Goal: Find specific page/section: Find specific page/section

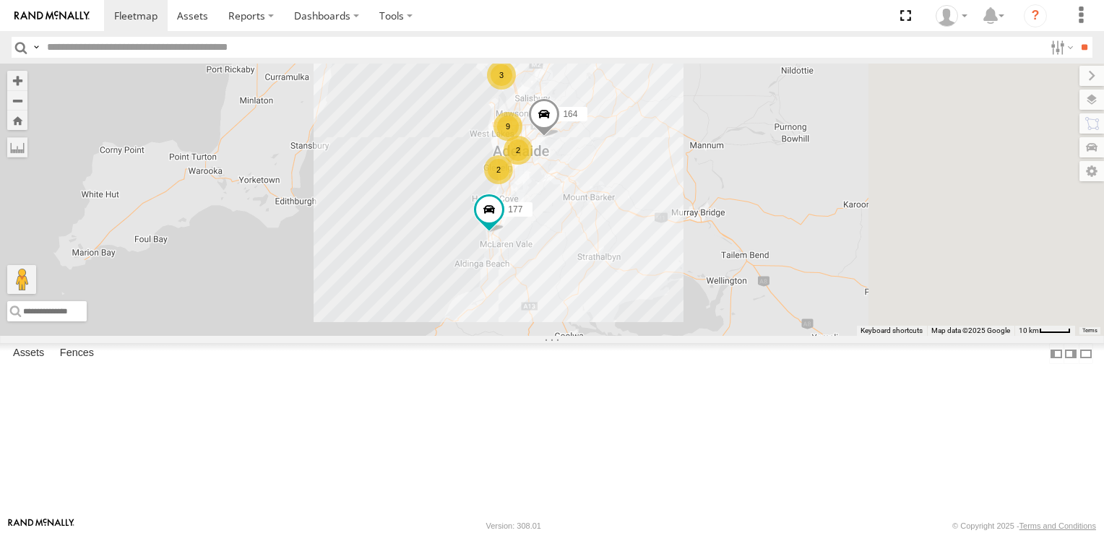
drag, startPoint x: 789, startPoint y: 341, endPoint x: 463, endPoint y: 343, distance: 326.7
click at [455, 171] on div "2 9 3 177 164 2" at bounding box center [552, 200] width 1104 height 273
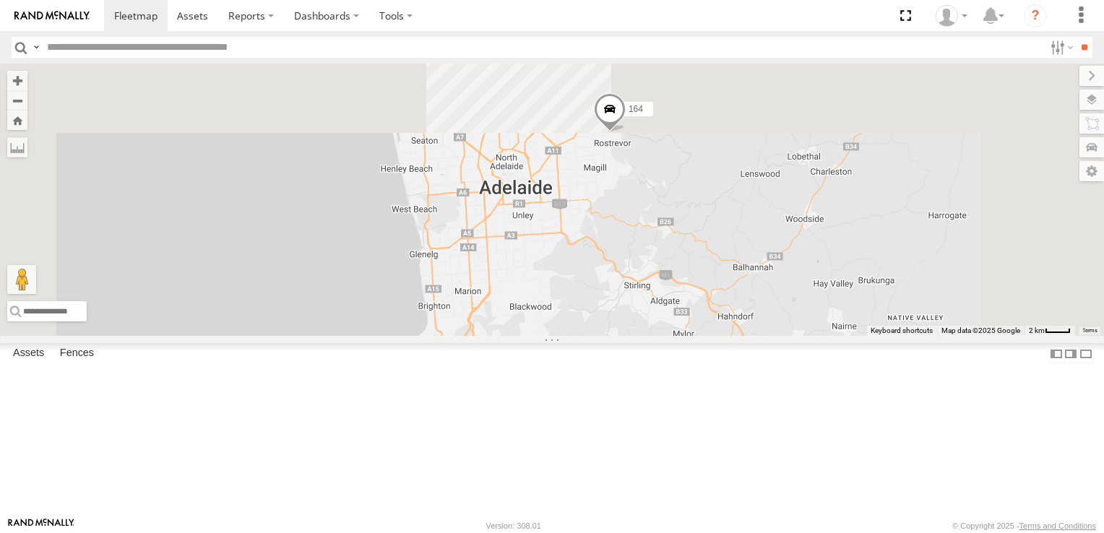
drag, startPoint x: 653, startPoint y: 163, endPoint x: 720, endPoint y: 520, distance: 362.6
click at [455, 171] on body at bounding box center [552, 266] width 1104 height 533
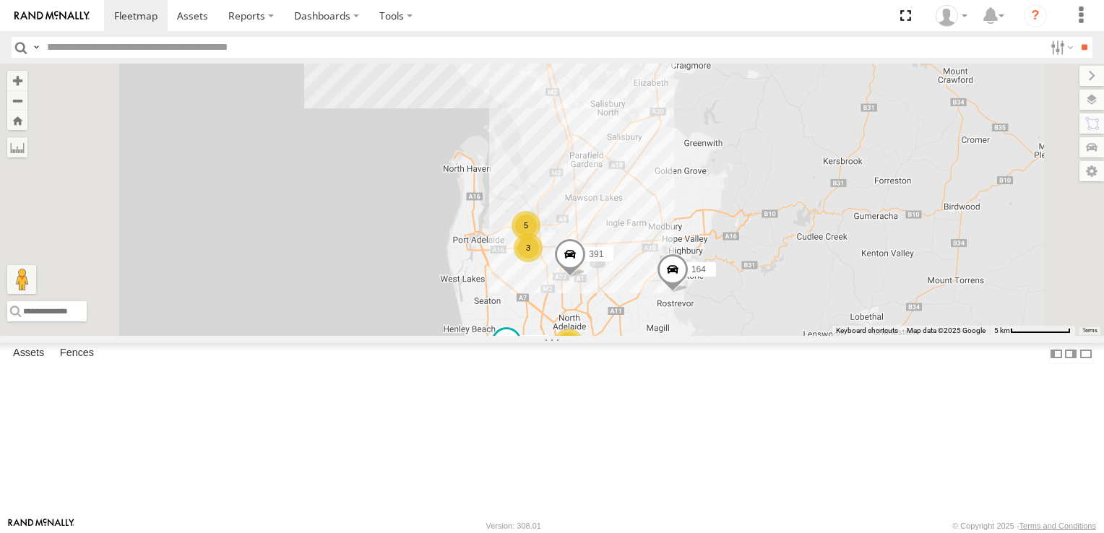
drag, startPoint x: 694, startPoint y: 331, endPoint x: 746, endPoint y: 461, distance: 140.1
click at [455, 171] on div "177 164 178 3 5 391 2 166" at bounding box center [552, 200] width 1104 height 273
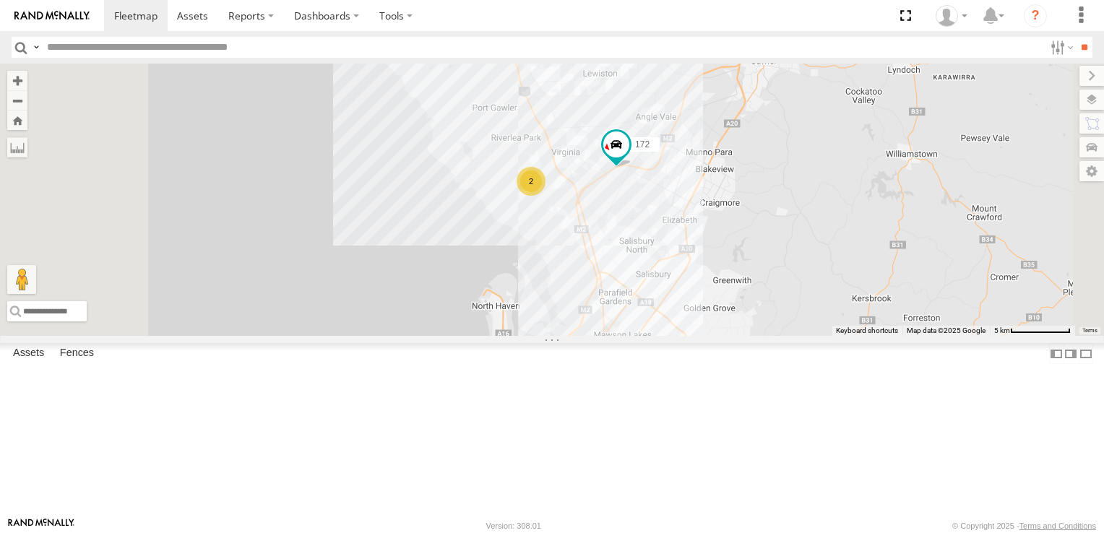
drag, startPoint x: 807, startPoint y: 226, endPoint x: 836, endPoint y: 364, distance: 140.9
click at [455, 171] on div "177 164 178 3 5 391 2 166 2 172" at bounding box center [552, 200] width 1104 height 273
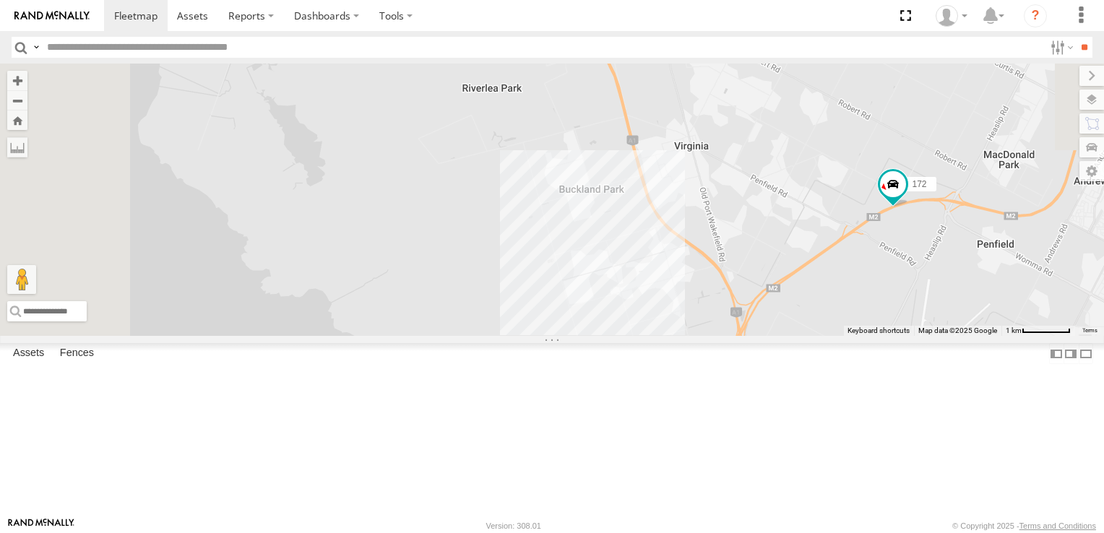
drag, startPoint x: 661, startPoint y: 147, endPoint x: 804, endPoint y: 535, distance: 413.7
click at [455, 171] on html at bounding box center [552, 266] width 1104 height 533
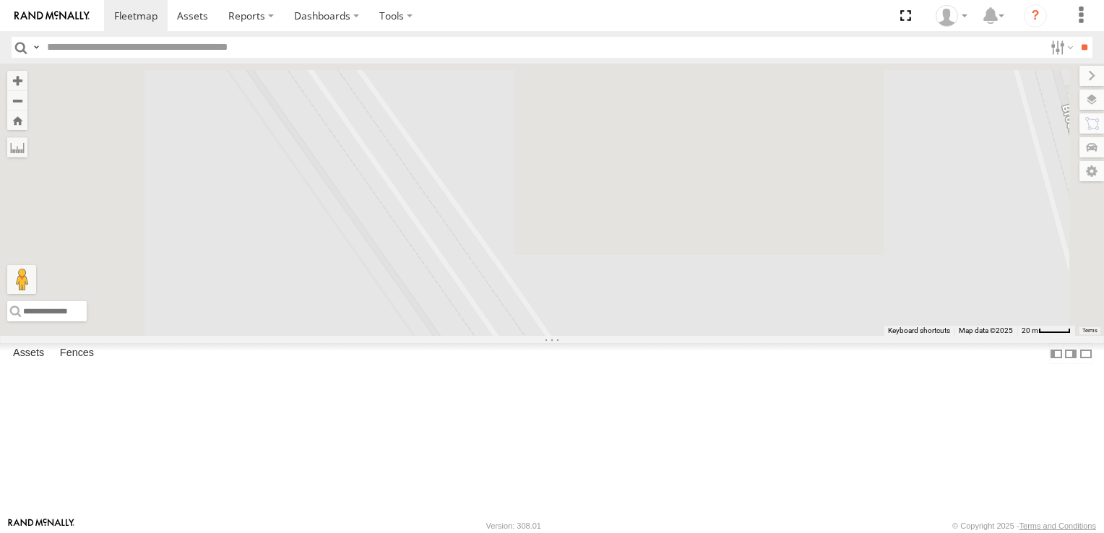
drag, startPoint x: 711, startPoint y: 158, endPoint x: 784, endPoint y: 570, distance: 419.0
click at [455, 171] on html at bounding box center [552, 266] width 1104 height 533
drag, startPoint x: 777, startPoint y: 495, endPoint x: 773, endPoint y: 533, distance: 37.8
click at [455, 171] on body at bounding box center [552, 266] width 1104 height 533
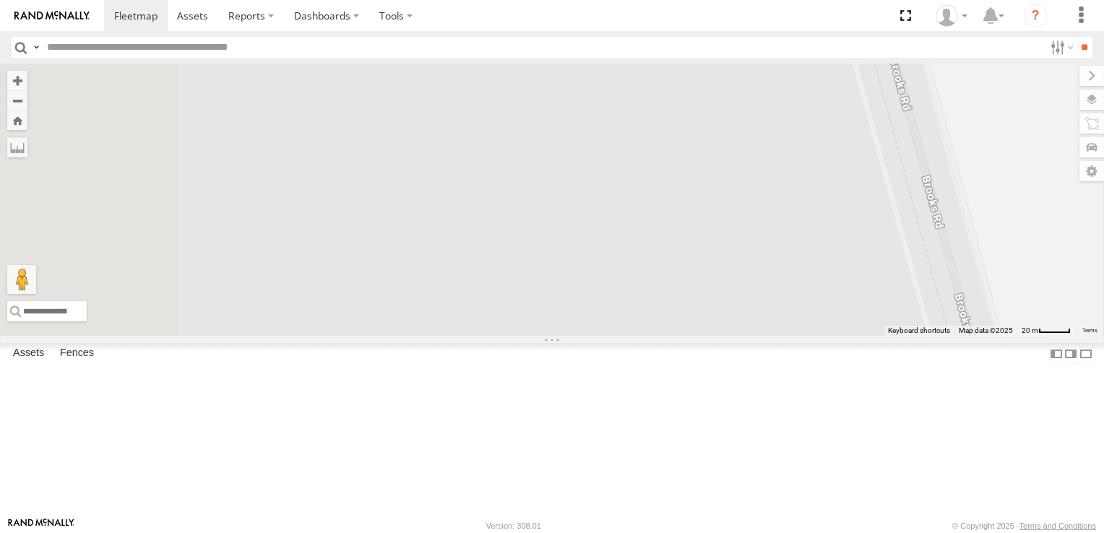
drag, startPoint x: 706, startPoint y: 322, endPoint x: 760, endPoint y: 490, distance: 176.9
click at [455, 171] on div "177 164 178 391 166 172" at bounding box center [552, 200] width 1104 height 273
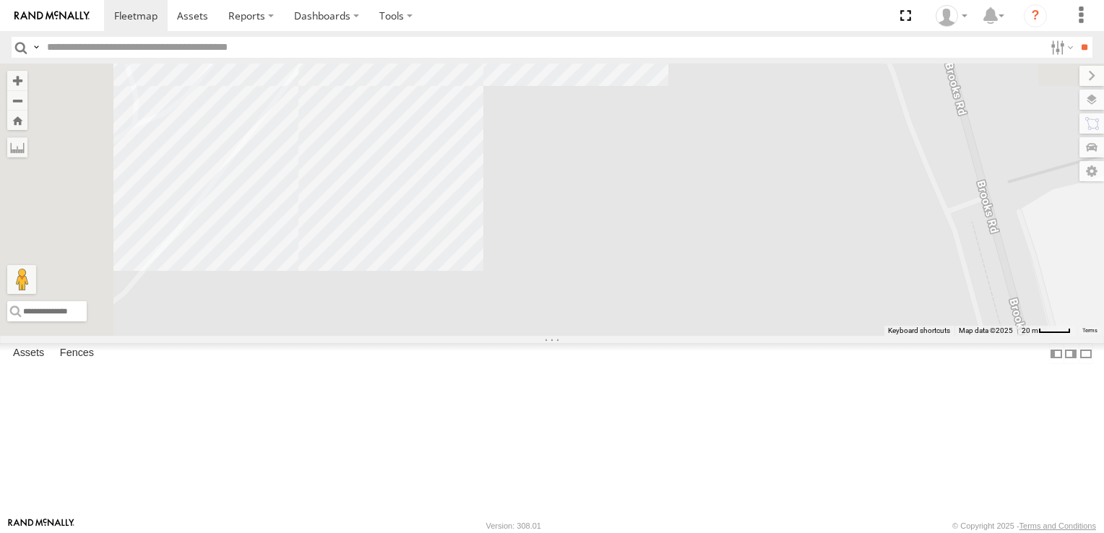
drag, startPoint x: 729, startPoint y: 450, endPoint x: 833, endPoint y: 557, distance: 149.3
click at [455, 171] on html at bounding box center [552, 266] width 1104 height 533
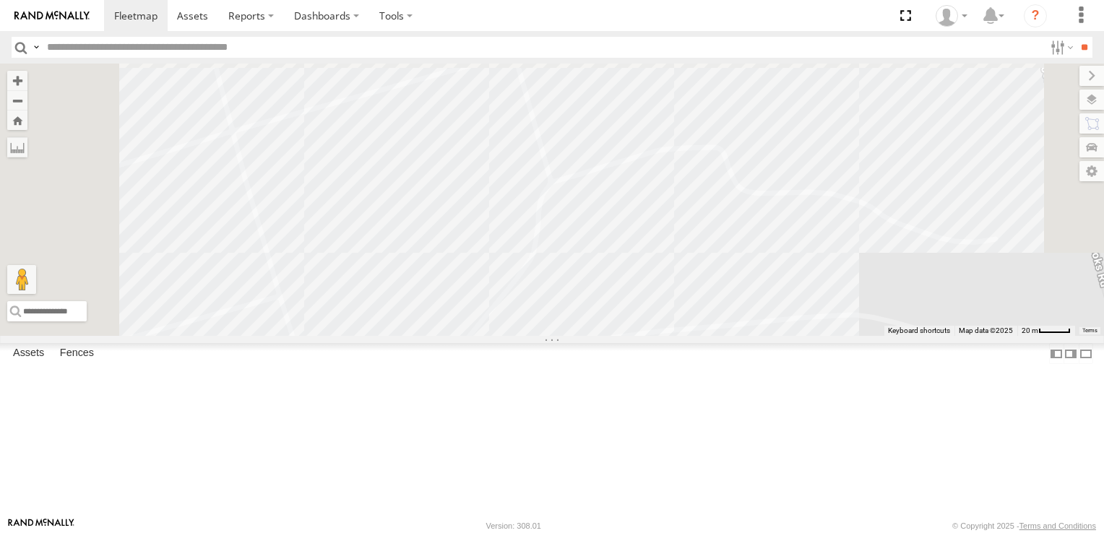
drag, startPoint x: 793, startPoint y: 403, endPoint x: 799, endPoint y: 570, distance: 167.1
click at [455, 171] on html at bounding box center [552, 266] width 1104 height 533
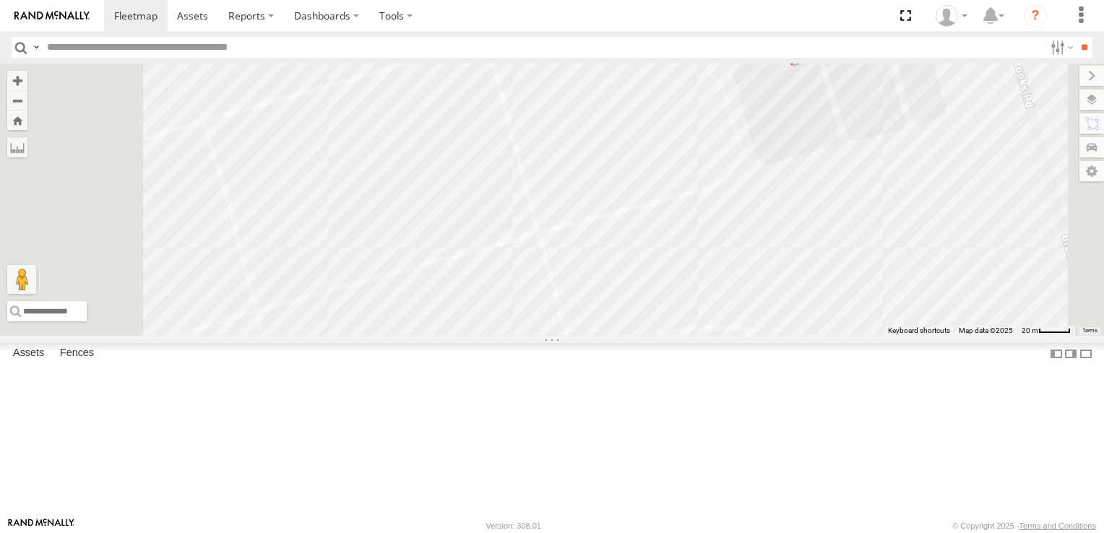
click at [455, 171] on div "177 164 178 391 166 172 153" at bounding box center [552, 200] width 1104 height 273
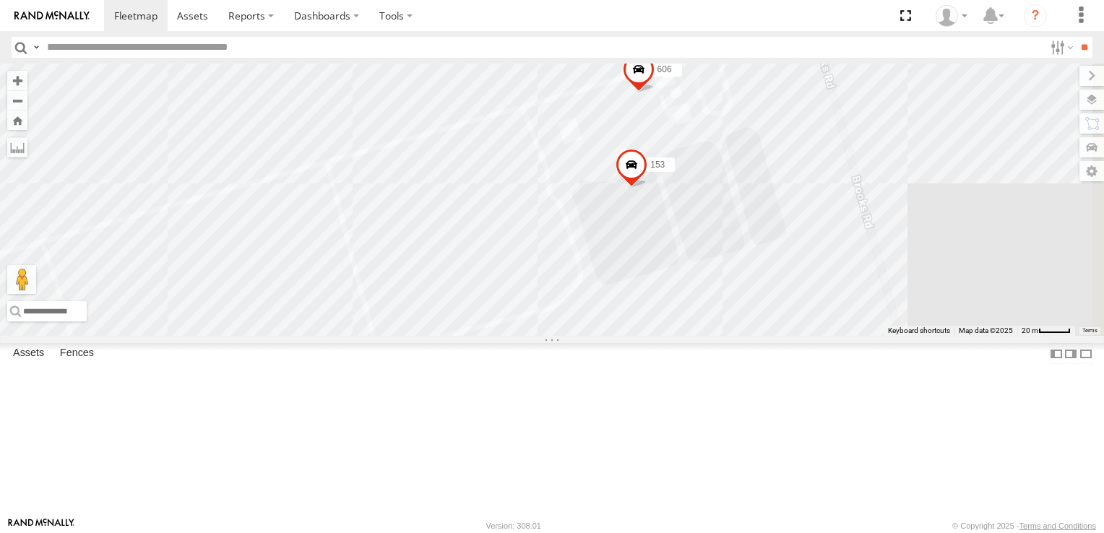
drag, startPoint x: 911, startPoint y: 434, endPoint x: 897, endPoint y: 357, distance: 77.8
click at [455, 171] on div "177 164 178 391 166 172 153 606" at bounding box center [552, 200] width 1104 height 273
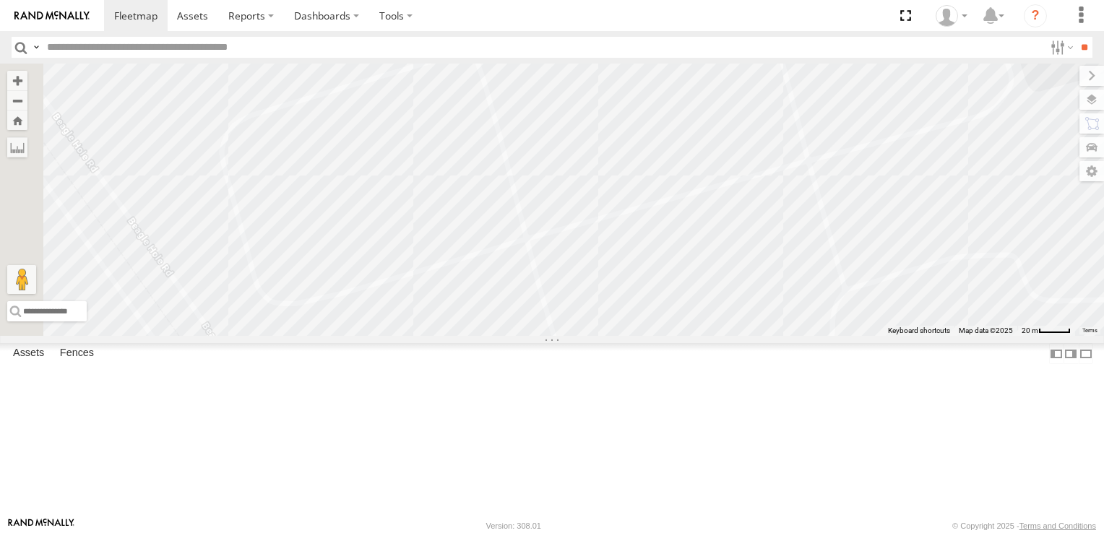
drag, startPoint x: 828, startPoint y: 312, endPoint x: 882, endPoint y: 286, distance: 59.8
click at [455, 171] on div "177 164 178 391 166 172 153 606" at bounding box center [552, 200] width 1104 height 273
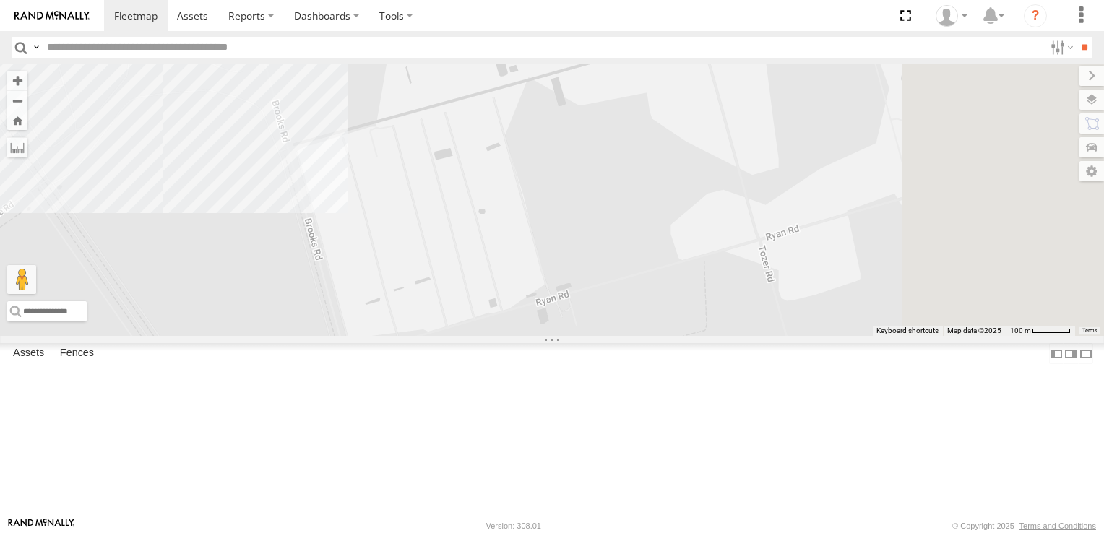
drag, startPoint x: 963, startPoint y: 387, endPoint x: 531, endPoint y: 153, distance: 491.0
click at [455, 153] on div "177 164 178 391 166 172 153 606" at bounding box center [552, 200] width 1104 height 273
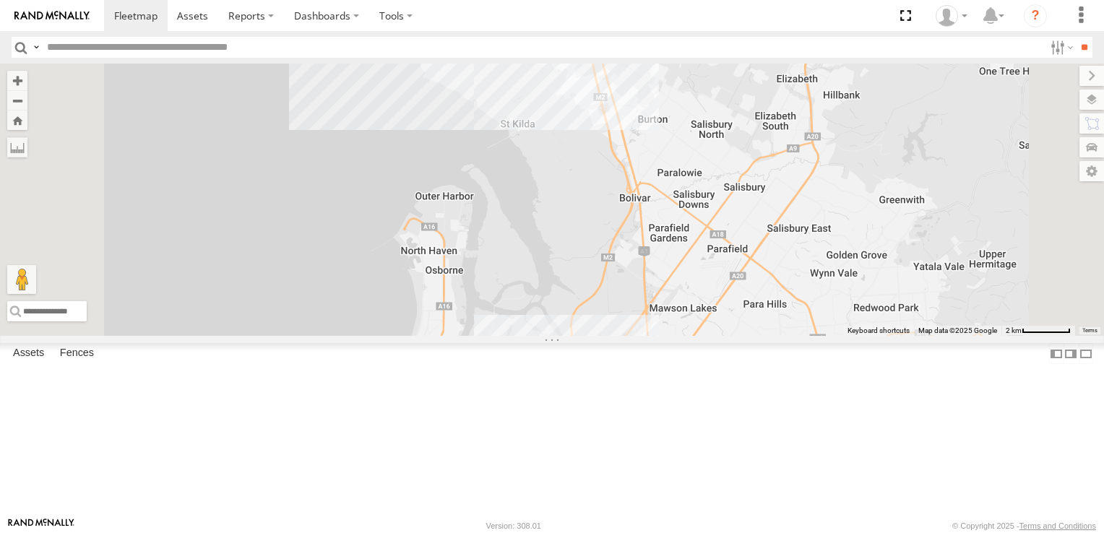
drag, startPoint x: 767, startPoint y: 412, endPoint x: 763, endPoint y: 193, distance: 219.0
click at [455, 171] on div "177 164 178 391 166 172 2" at bounding box center [552, 200] width 1104 height 273
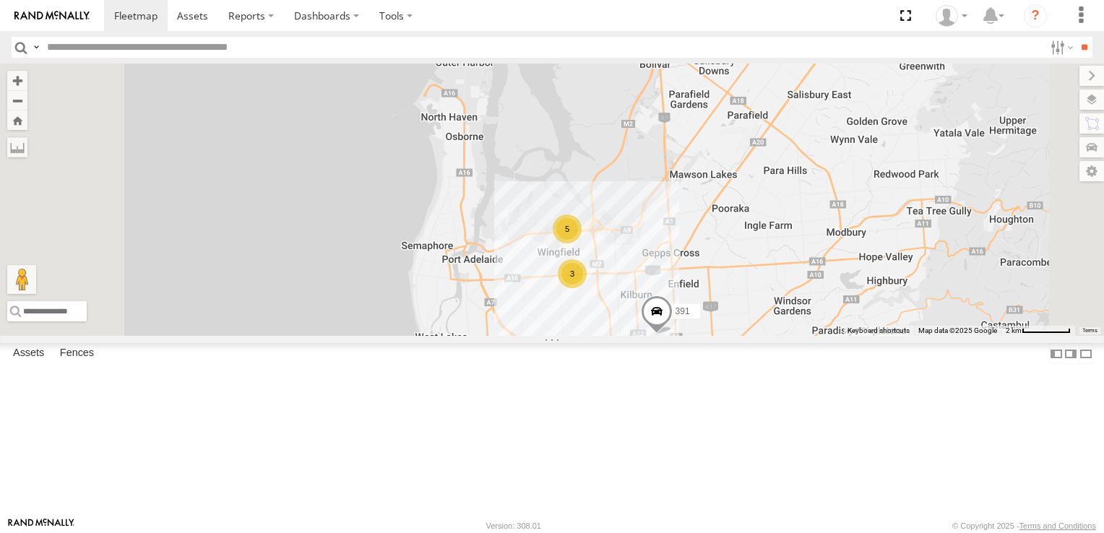
drag, startPoint x: 789, startPoint y: 377, endPoint x: 808, endPoint y: 386, distance: 20.7
click at [455, 171] on div "177 164 178 391 166 172 2 3 5" at bounding box center [552, 200] width 1104 height 273
click at [455, 171] on div "3" at bounding box center [572, 274] width 29 height 29
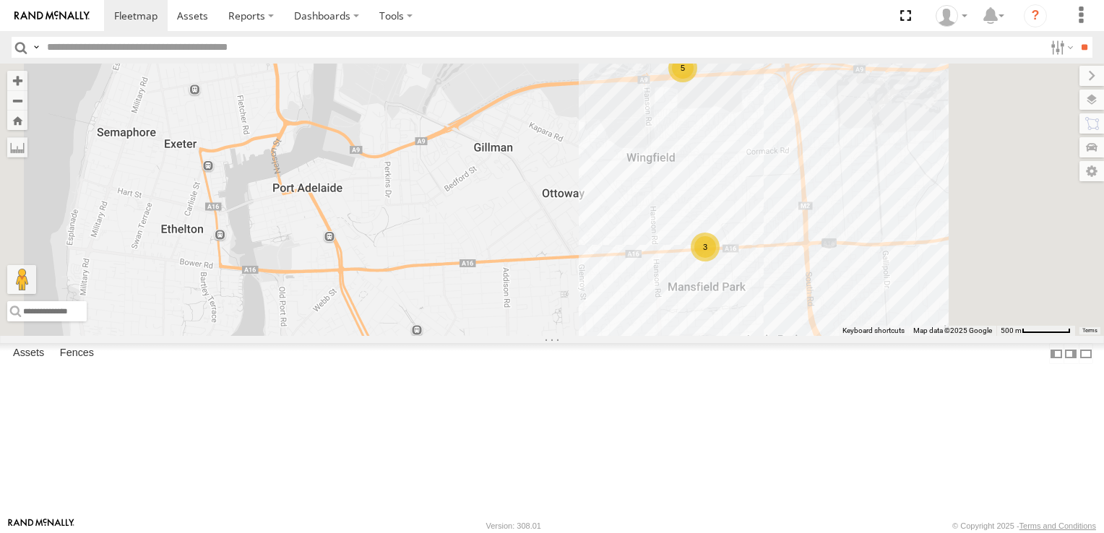
click at [455, 82] on div "5" at bounding box center [683, 67] width 29 height 29
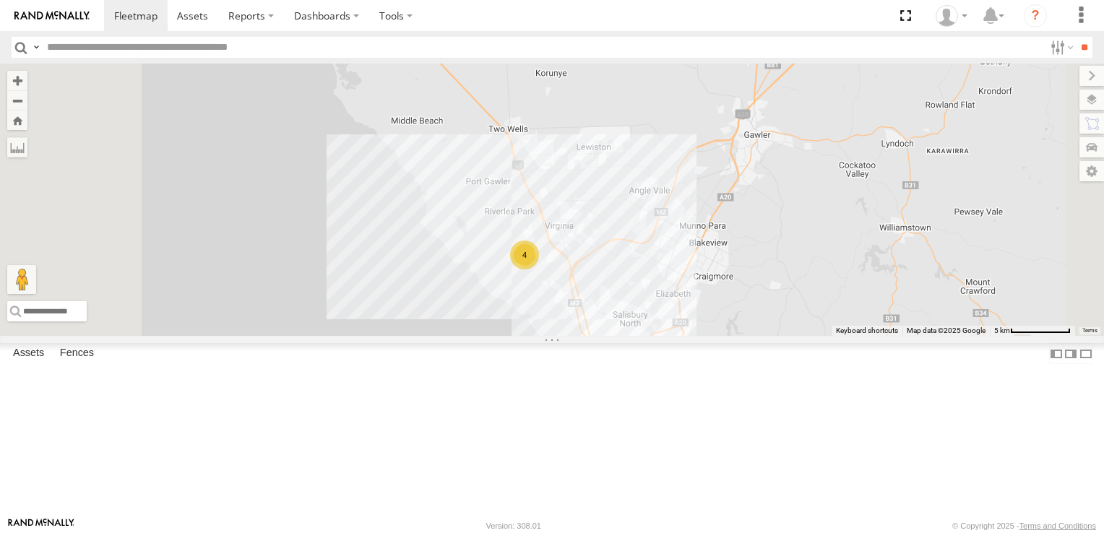
drag, startPoint x: 855, startPoint y: 247, endPoint x: 834, endPoint y: 385, distance: 138.9
click at [455, 171] on div "3 4 4 391 164 2 166" at bounding box center [552, 200] width 1104 height 273
click at [455, 171] on div "4" at bounding box center [524, 255] width 29 height 29
